Goal: Find specific page/section: Find specific page/section

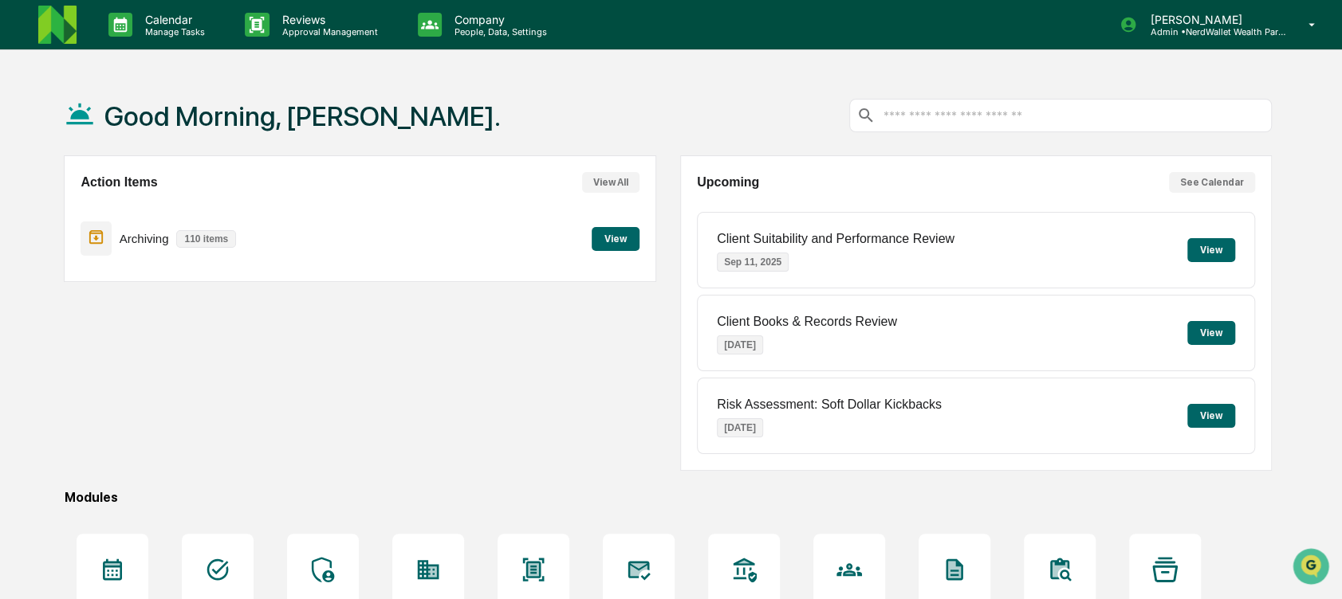
scroll to position [171, 0]
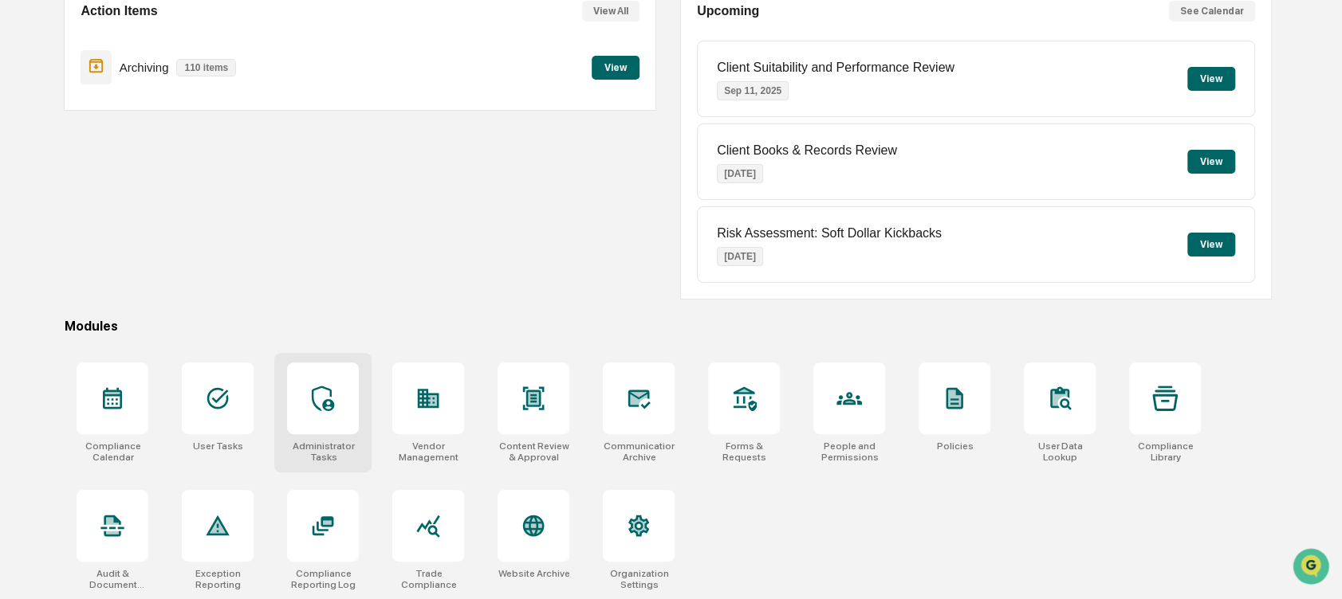
click at [300, 391] on div at bounding box center [323, 399] width 72 height 72
click at [192, 382] on div at bounding box center [218, 399] width 72 height 72
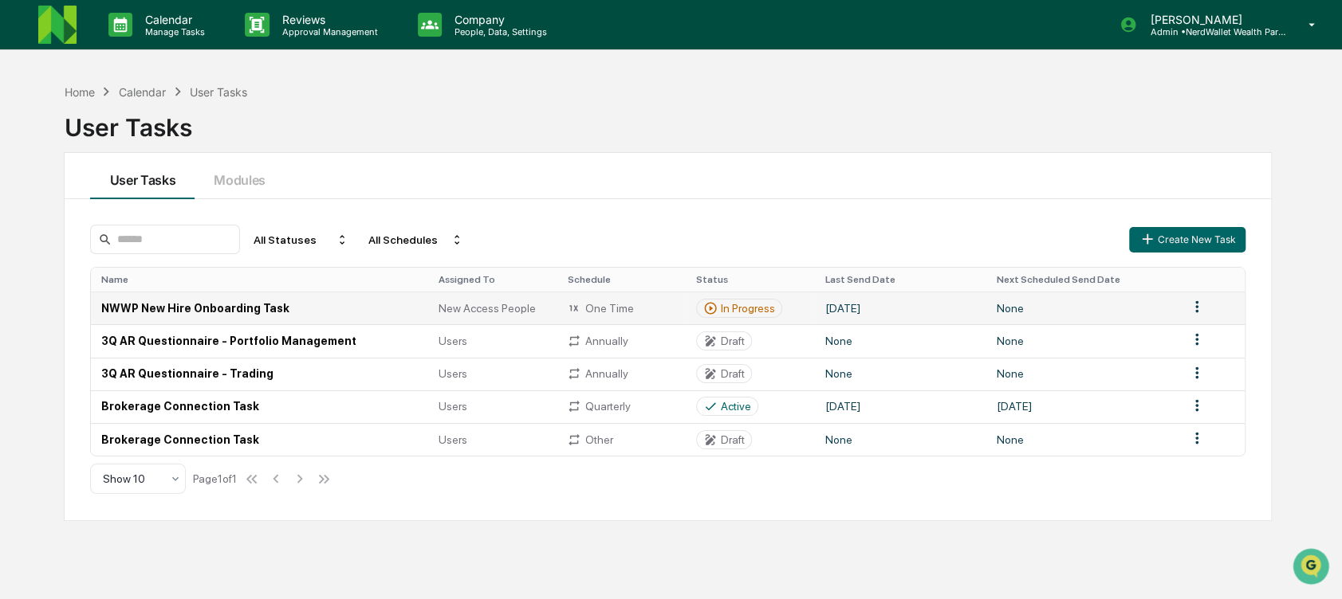
click at [438, 312] on span "New Access People" at bounding box center [486, 308] width 97 height 13
